Goal: Find specific page/section: Find specific page/section

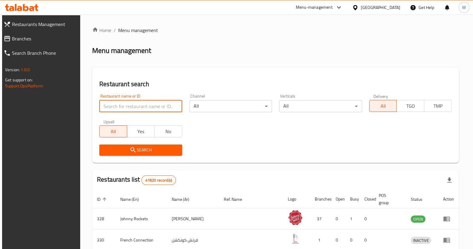
click at [130, 109] on input "search" at bounding box center [140, 106] width 83 height 12
click button "Search" at bounding box center [140, 149] width 83 height 11
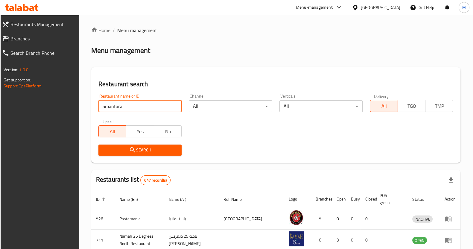
type input "amantara"
click button "Search" at bounding box center [139, 149] width 83 height 11
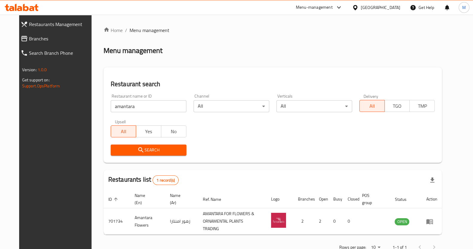
click at [19, 80] on footer "Version: 1.0.0 Get support on: Support.OpsPlatform" at bounding box center [58, 78] width 79 height 31
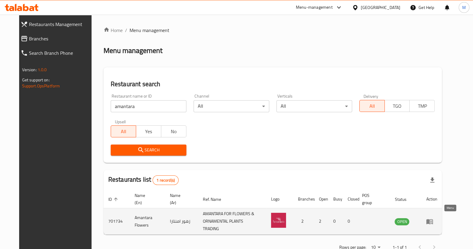
click at [433, 218] on icon "enhanced table" at bounding box center [429, 221] width 7 height 7
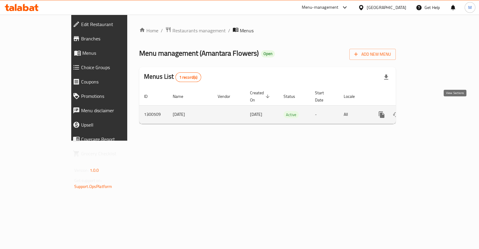
click at [428, 111] on icon "enhanced table" at bounding box center [424, 114] width 7 height 7
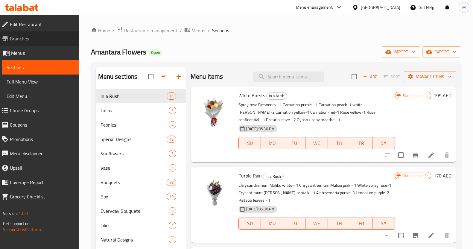
click at [39, 42] on link "Branches" at bounding box center [38, 38] width 82 height 14
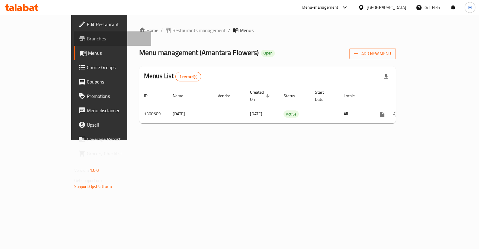
click at [87, 41] on span "Branches" at bounding box center [117, 38] width 60 height 7
